Goal: Navigation & Orientation: Find specific page/section

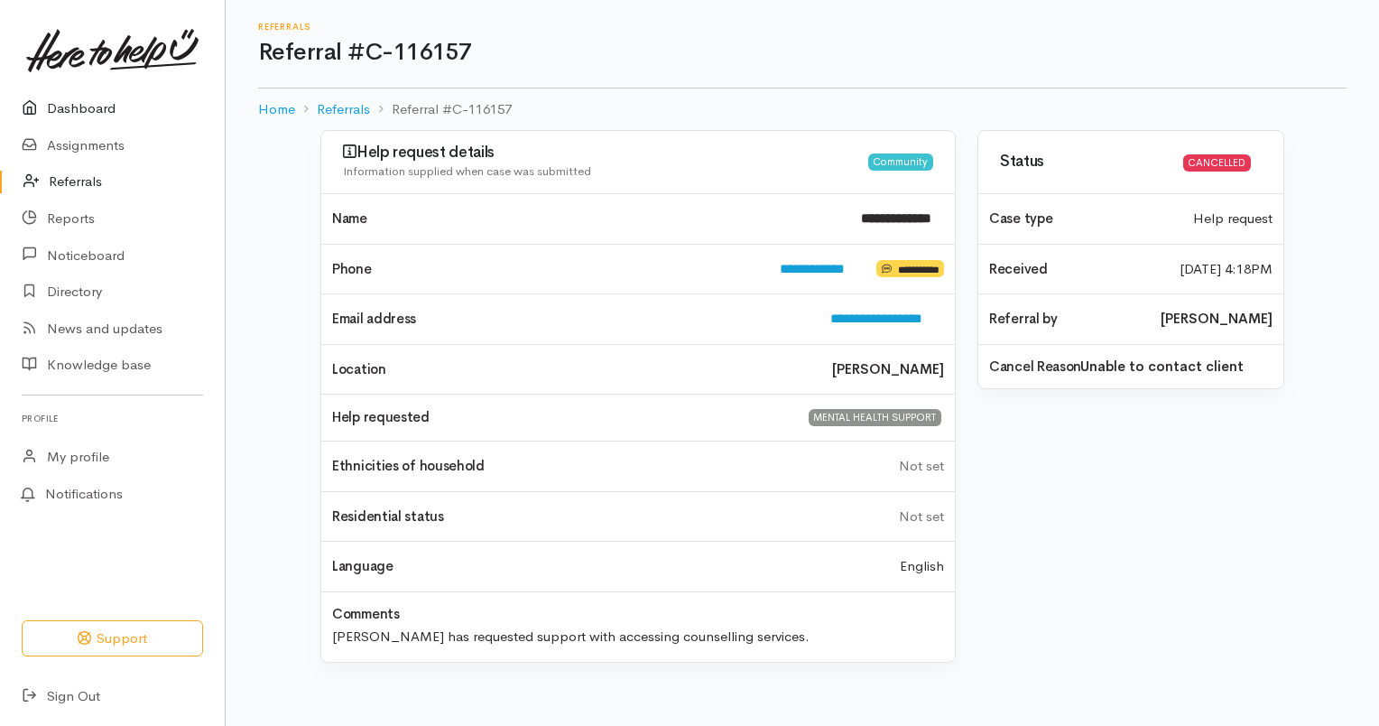
click at [112, 110] on link "Dashboard" at bounding box center [112, 108] width 225 height 37
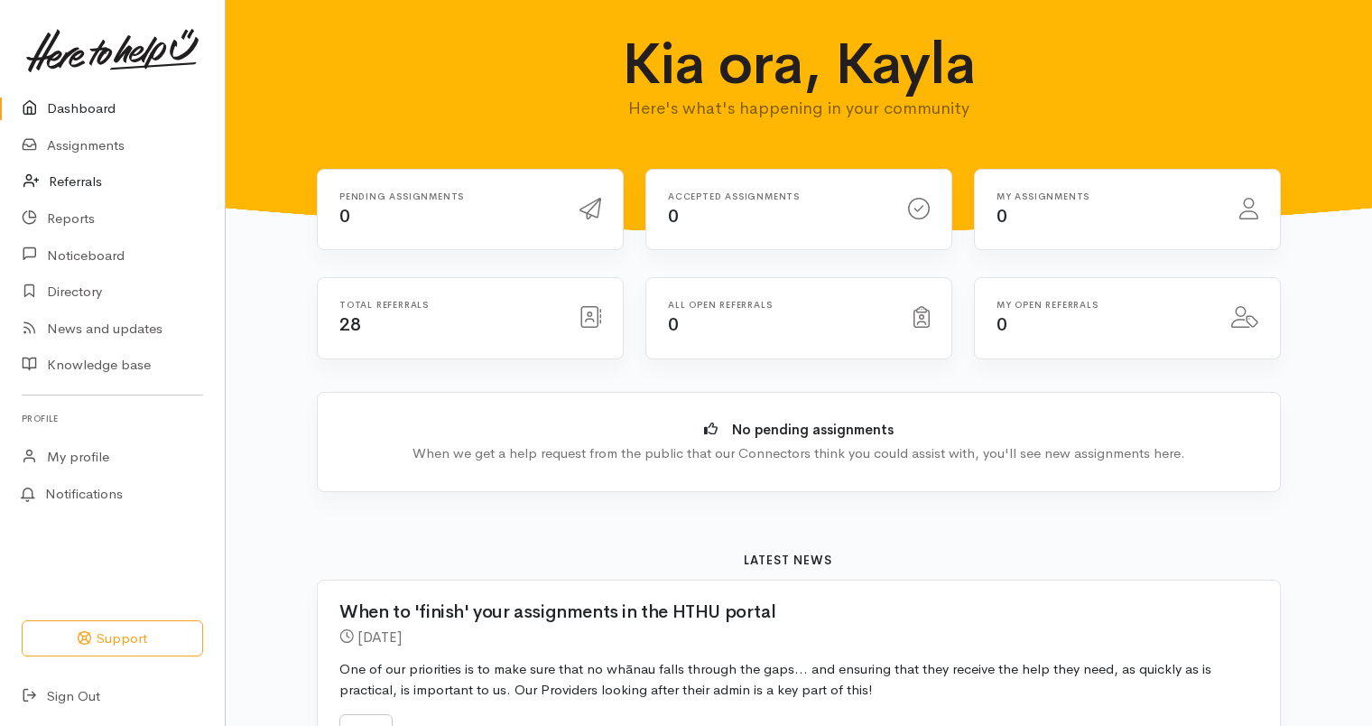
click at [104, 172] on link "Referrals" at bounding box center [112, 181] width 225 height 37
